Goal: Task Accomplishment & Management: Manage account settings

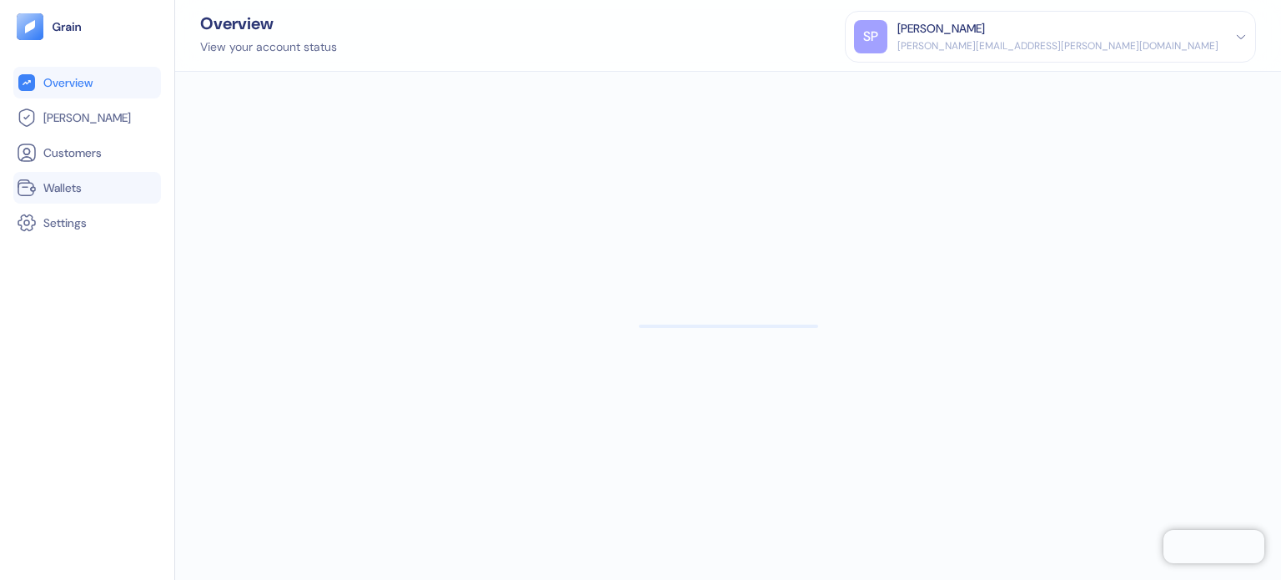
click at [81, 178] on link "Wallets" at bounding box center [87, 188] width 141 height 20
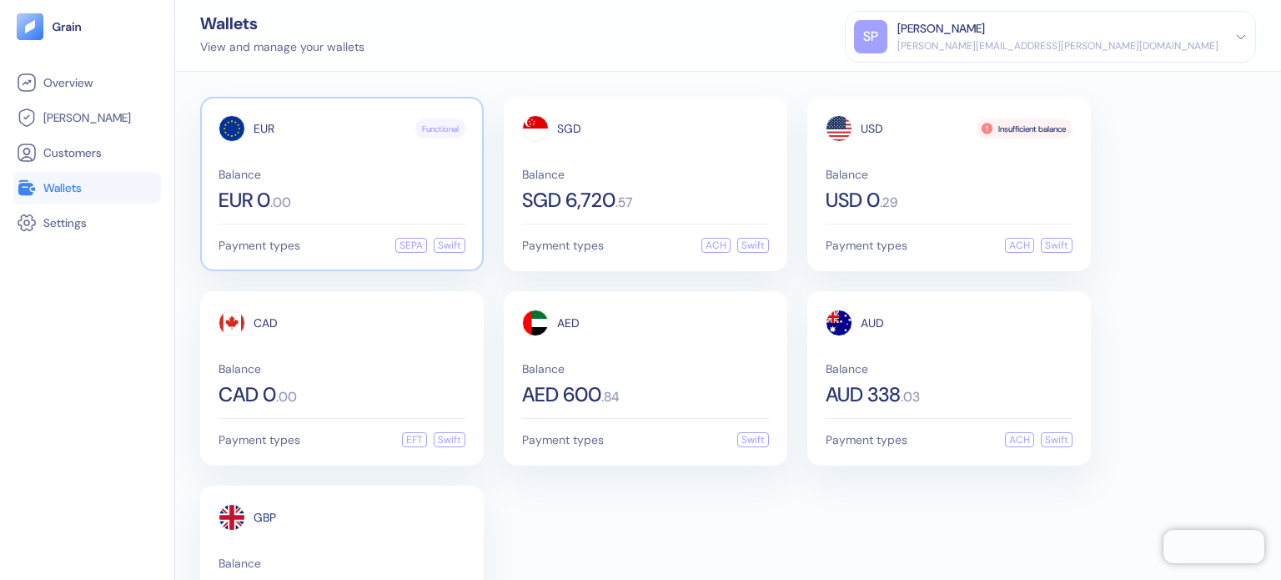
click at [257, 182] on div "Balance EUR 0 . 00" at bounding box center [342, 189] width 247 height 42
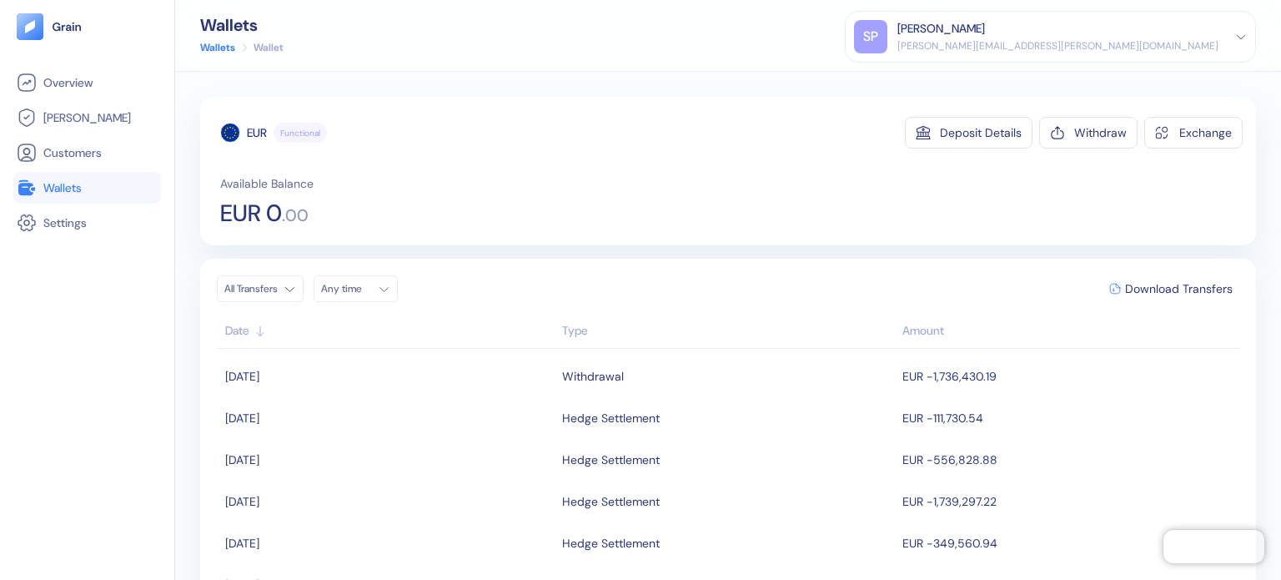
click at [75, 182] on span "Wallets" at bounding box center [62, 187] width 38 height 17
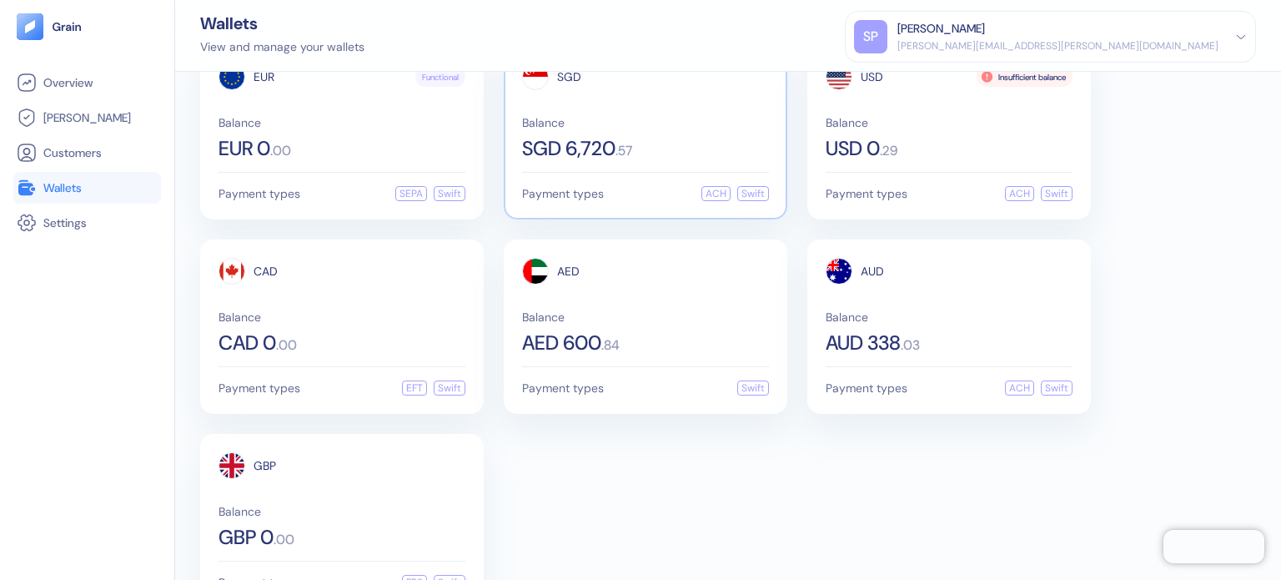
scroll to position [101, 0]
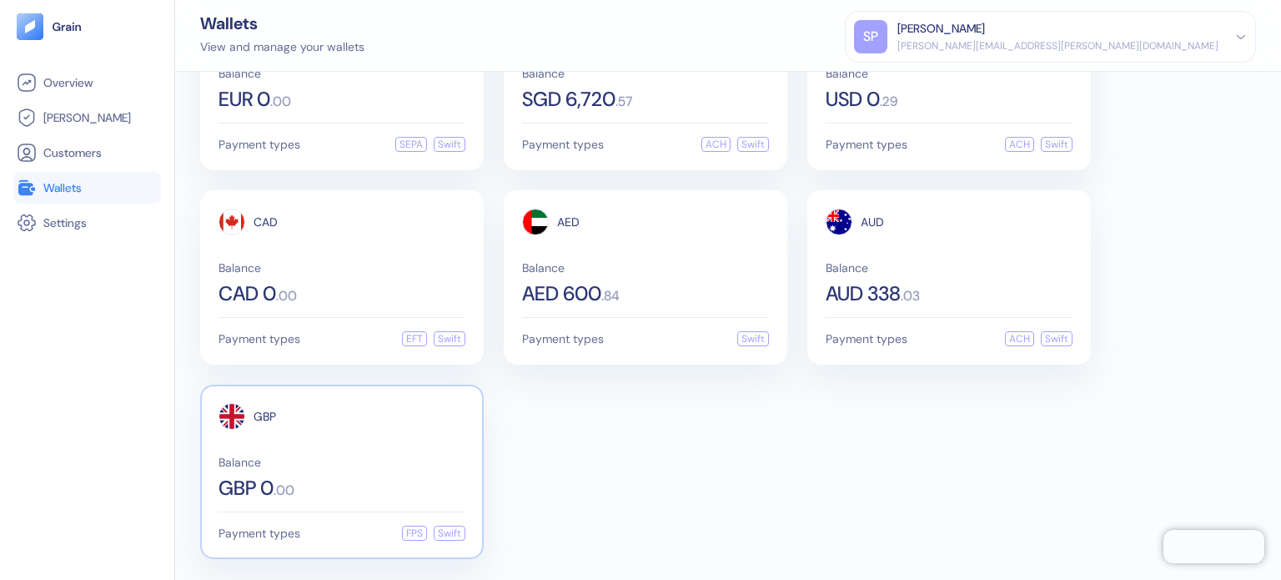
click at [344, 435] on div "GBP Balance GBP 0 . 00" at bounding box center [342, 450] width 247 height 95
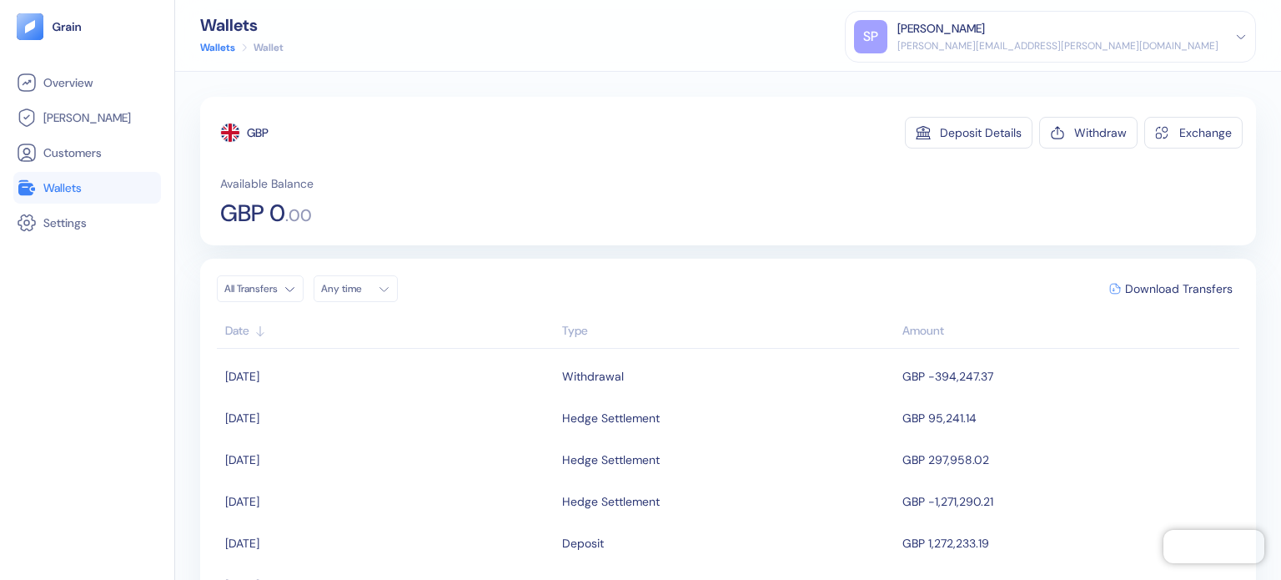
click at [98, 175] on li "Wallets" at bounding box center [87, 188] width 148 height 32
click at [93, 193] on link "Wallets" at bounding box center [87, 188] width 141 height 20
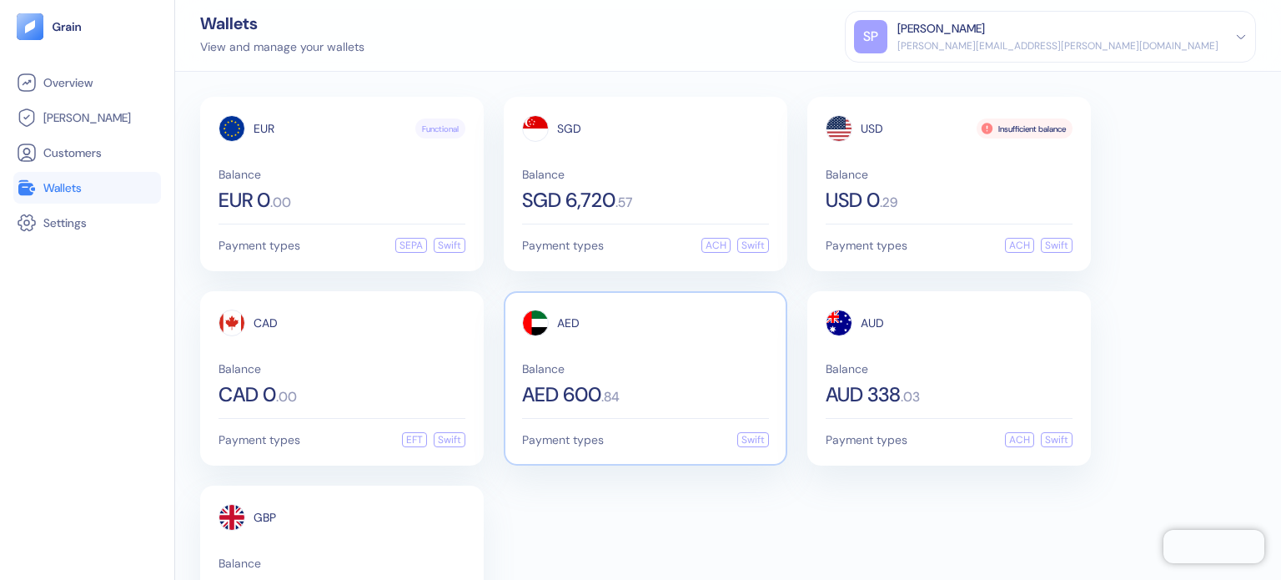
click at [687, 356] on div "AED Balance AED 600 . 84" at bounding box center [645, 356] width 247 height 95
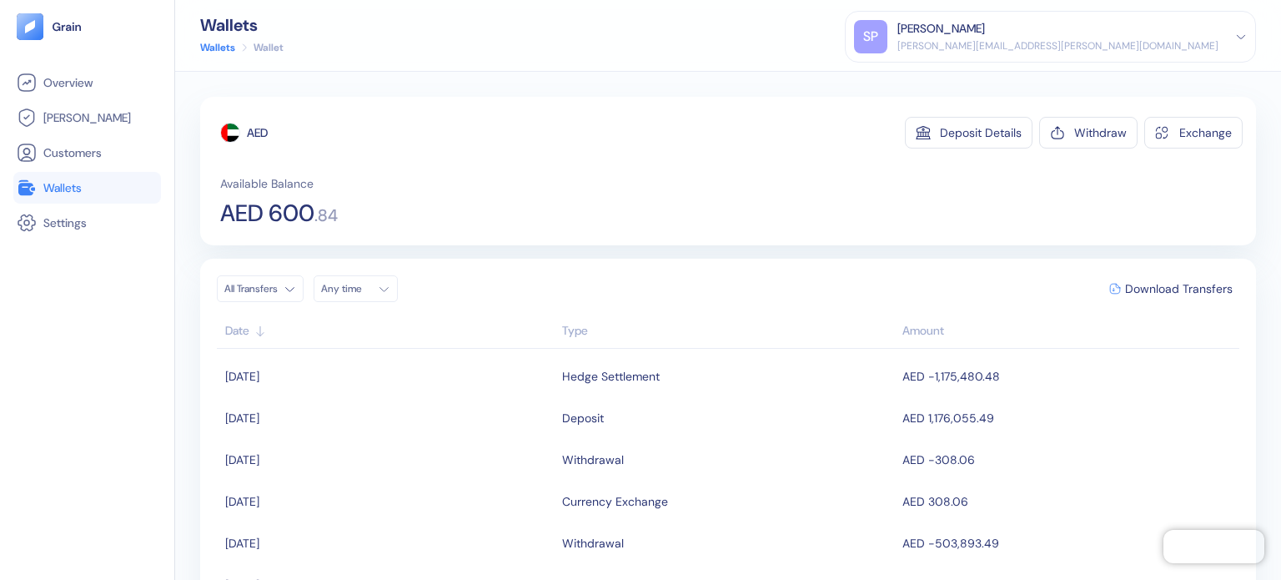
click at [40, 189] on link "Wallets" at bounding box center [87, 188] width 141 height 20
